Goal: Transaction & Acquisition: Purchase product/service

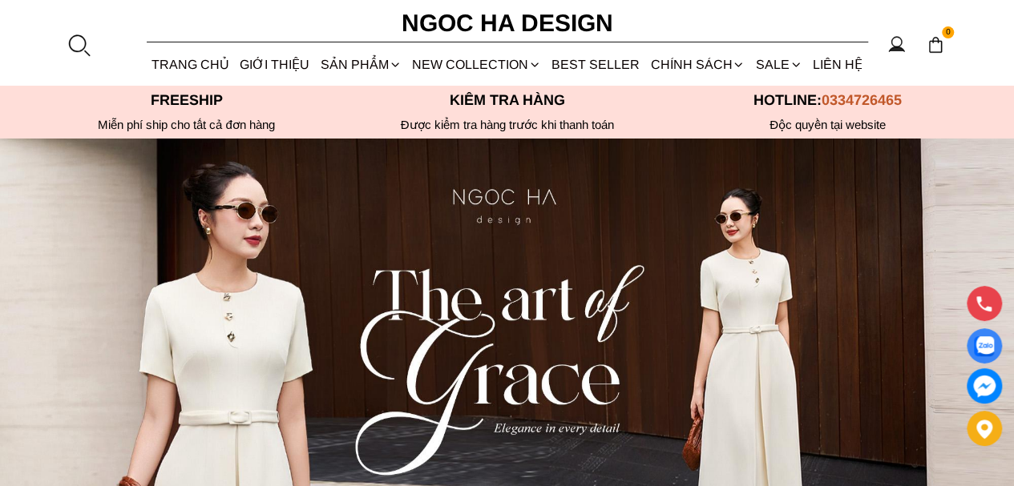
click at [614, 71] on link "BEST SELLER" at bounding box center [596, 64] width 99 height 42
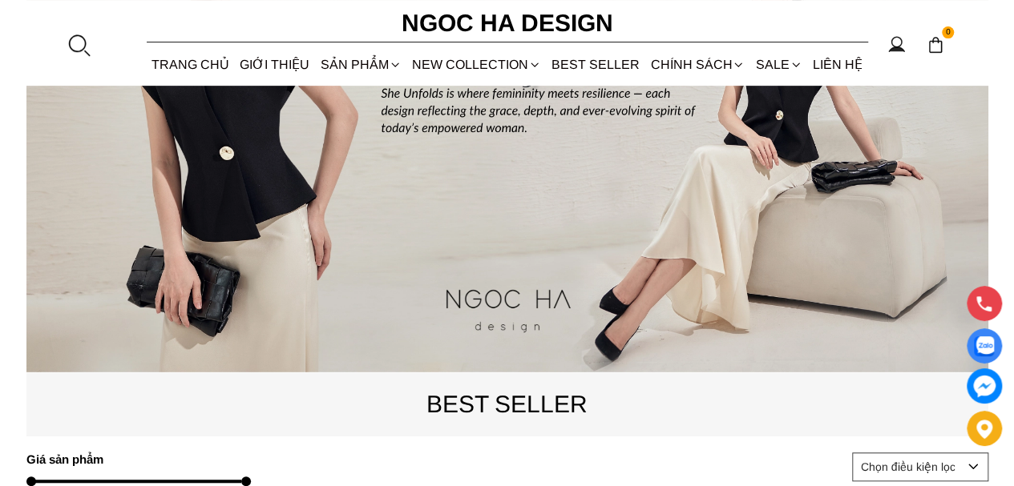
scroll to position [641, 0]
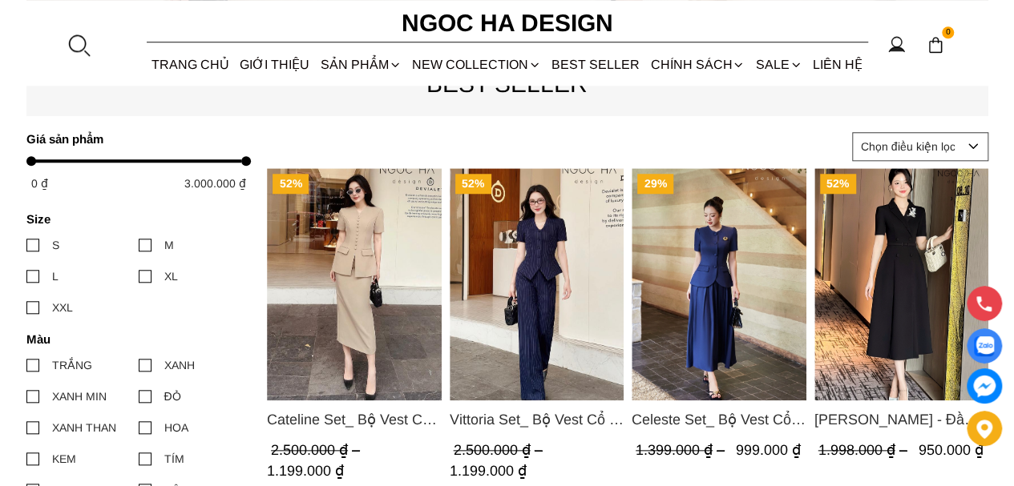
click at [524, 285] on img "Product image - Vittoria Set_ Bộ Vest Cổ V Quần Suông Kẻ Sọc BQ013" at bounding box center [536, 284] width 175 height 232
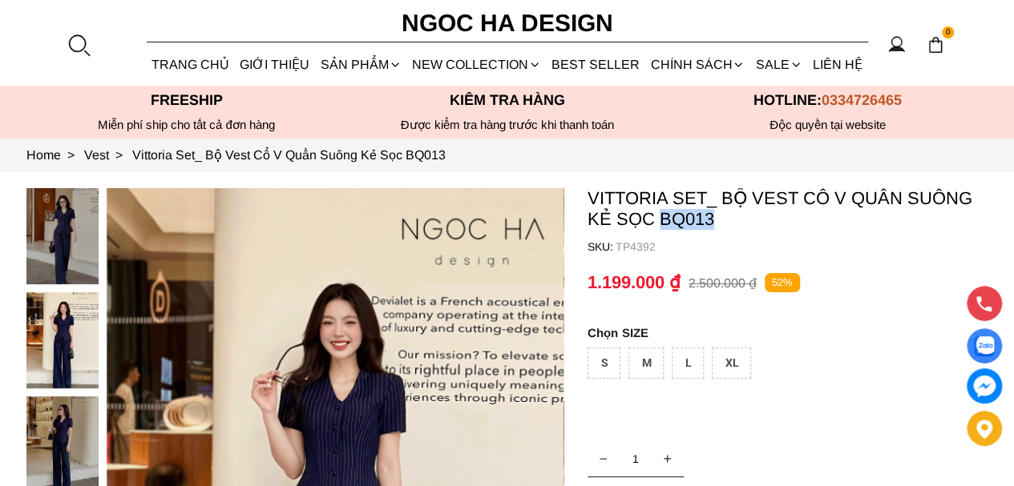
drag, startPoint x: 734, startPoint y: 224, endPoint x: 660, endPoint y: 220, distance: 73.8
click at [660, 220] on p "Vittoria Set_ Bộ Vest Cổ V Quần Suông Kẻ Sọc BQ013" at bounding box center [787, 209] width 401 height 42
copy p "BQ013"
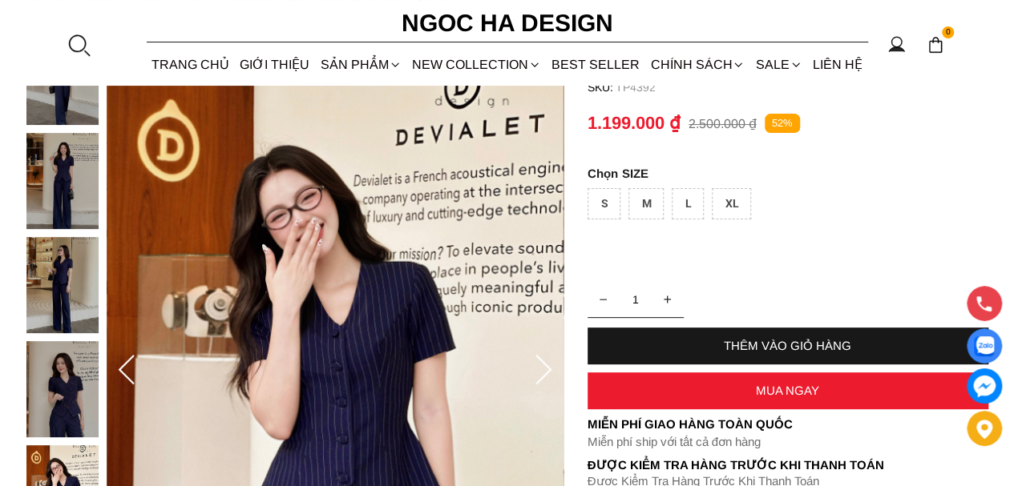
scroll to position [160, 0]
